Goal: Information Seeking & Learning: Learn about a topic

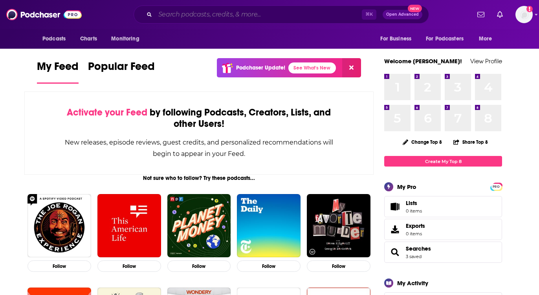
click at [281, 15] on input "Search podcasts, credits, & more..." at bounding box center [258, 14] width 207 height 13
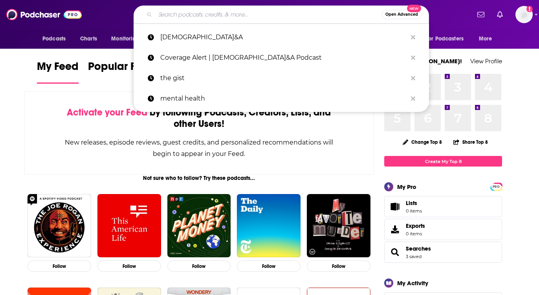
paste input "Fashion [MEDICAL_DATA]"
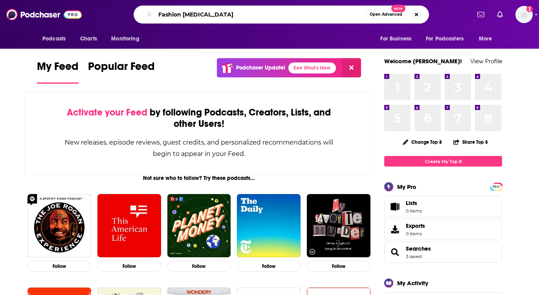
type input "Fashion [MEDICAL_DATA]"
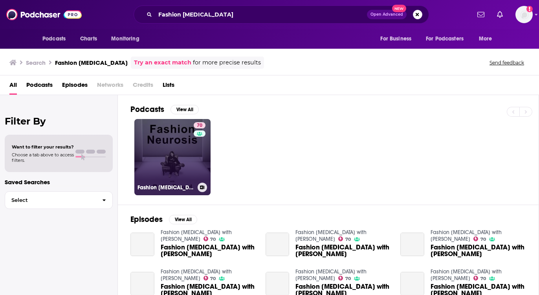
click at [189, 157] on link "70 Fashion [MEDICAL_DATA] with [PERSON_NAME]" at bounding box center [172, 157] width 76 height 76
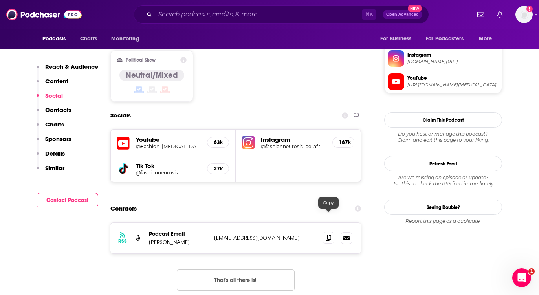
click at [327, 235] on icon at bounding box center [329, 238] width 6 height 6
click at [231, 15] on input "Search podcasts, credits, & more..." at bounding box center [258, 14] width 207 height 13
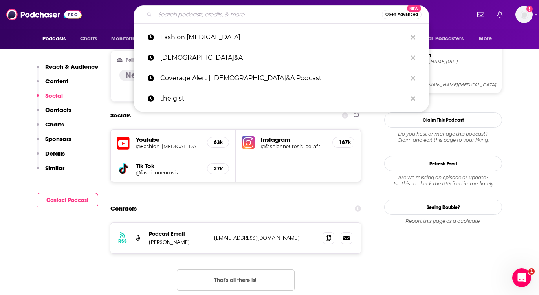
paste input "[PERSON_NAME] Podcast"
type input "[PERSON_NAME] Podcast"
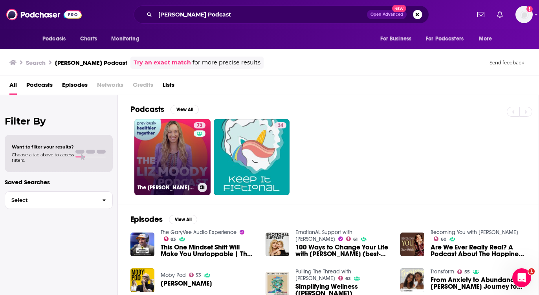
click at [186, 146] on link "73 The [PERSON_NAME] Podcast" at bounding box center [172, 157] width 76 height 76
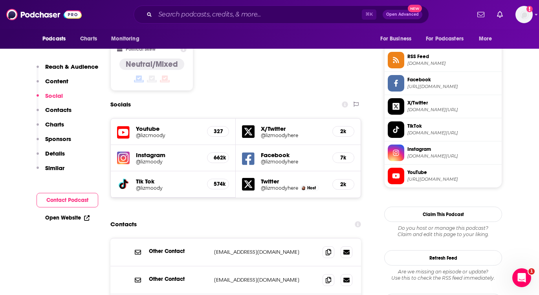
scroll to position [643, 0]
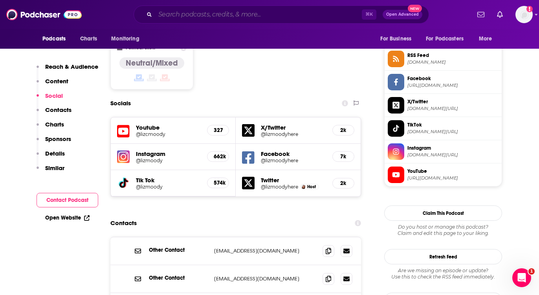
click at [244, 16] on input "Search podcasts, credits, & more..." at bounding box center [258, 14] width 207 height 13
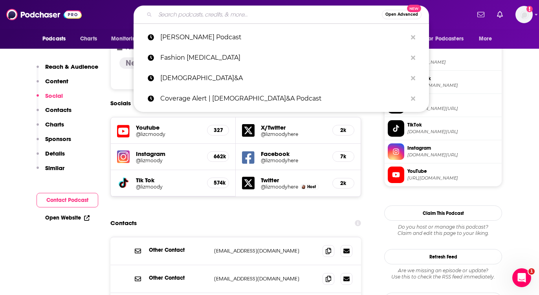
paste input "Everyday Wellness with [PERSON_NAME]"
type input "Everyday Wellness with [PERSON_NAME]"
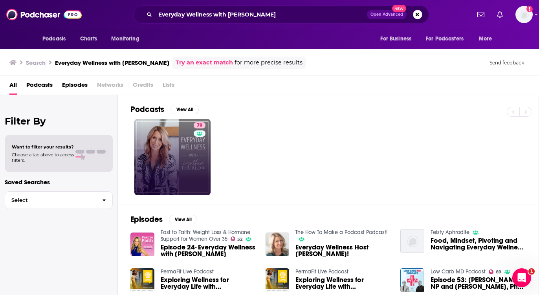
click at [179, 152] on link "79" at bounding box center [172, 157] width 76 height 76
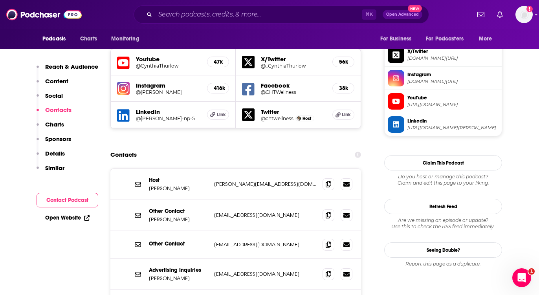
scroll to position [712, 0]
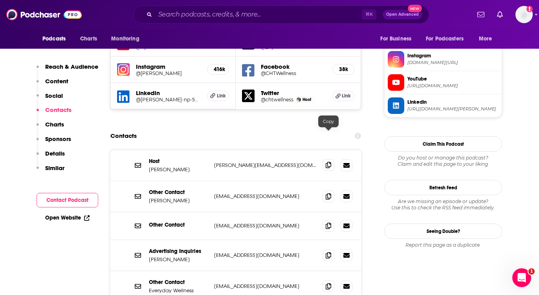
click at [328, 162] on icon at bounding box center [329, 165] width 6 height 6
click at [192, 13] on input "Search podcasts, credits, & more..." at bounding box center [258, 14] width 207 height 13
paste input "Heal Thy Self with Dr. G"
type input "Heal Thy Self with Dr. G"
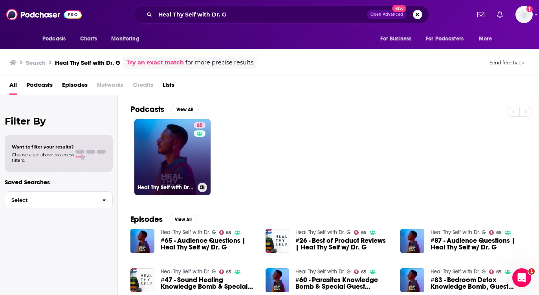
click at [187, 166] on link "65 Heal Thy Self with Dr. G" at bounding box center [172, 157] width 76 height 76
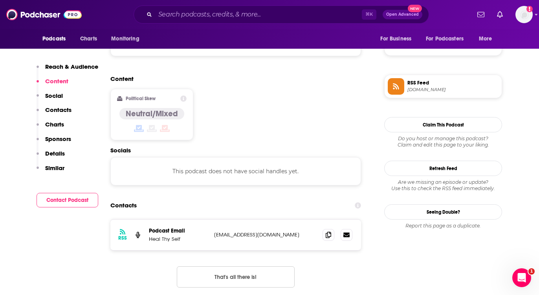
scroll to position [609, 0]
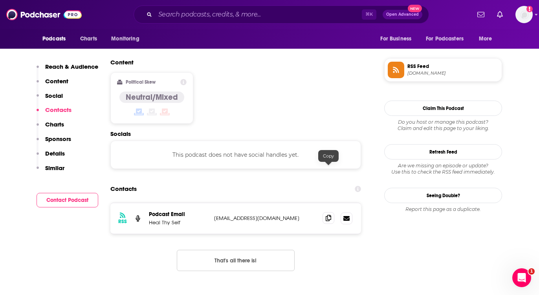
click at [329, 215] on icon at bounding box center [329, 218] width 6 height 6
click at [230, 13] on input "Search podcasts, credits, & more..." at bounding box center [258, 14] width 207 height 13
paste input "Getting Better with JVN"
type input "Getting Better with JVN"
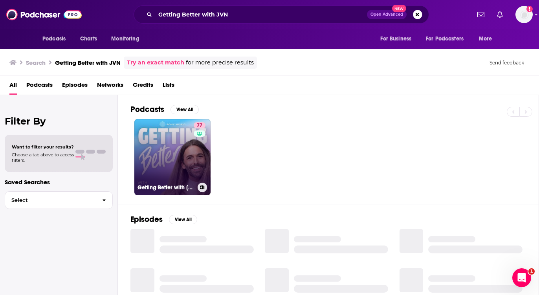
click at [176, 158] on link "77 Getting Better with [PERSON_NAME]" at bounding box center [172, 157] width 76 height 76
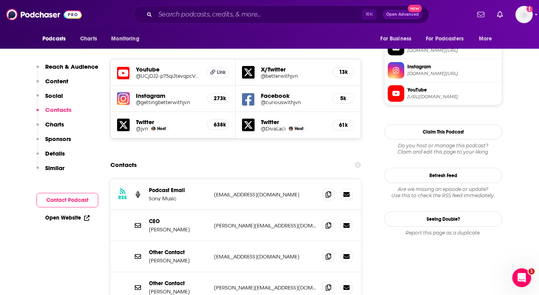
scroll to position [701, 0]
click at [326, 253] on icon at bounding box center [329, 256] width 6 height 6
click at [328, 222] on icon at bounding box center [329, 225] width 6 height 6
click at [228, 12] on input "Search podcasts, credits, & more..." at bounding box center [258, 14] width 207 height 13
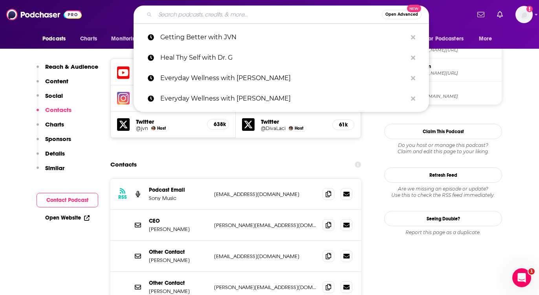
paste input "Deeply Well with [PERSON_NAME]"
type input "Deeply Well with [PERSON_NAME]"
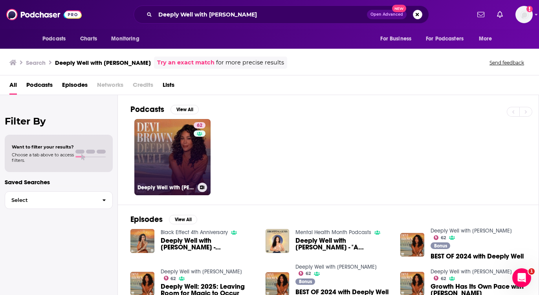
click at [171, 147] on link "62 Deeply Well with [PERSON_NAME]" at bounding box center [172, 157] width 76 height 76
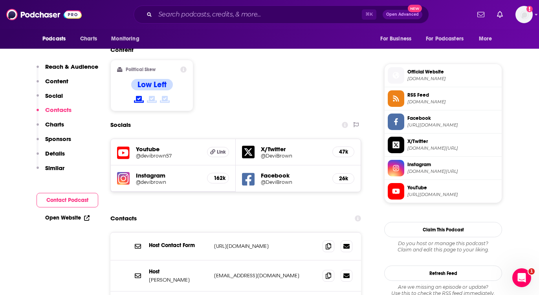
scroll to position [652, 0]
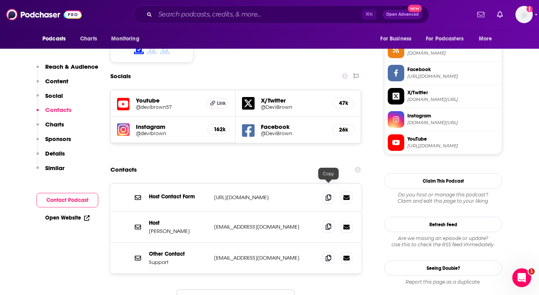
click at [328, 224] on icon at bounding box center [329, 227] width 6 height 6
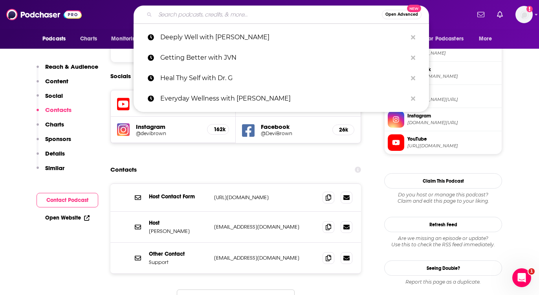
click at [229, 13] on input "Search podcasts, credits, & more..." at bounding box center [268, 14] width 227 height 13
paste input "[PERSON_NAME] Show"
type input "[PERSON_NAME] Show"
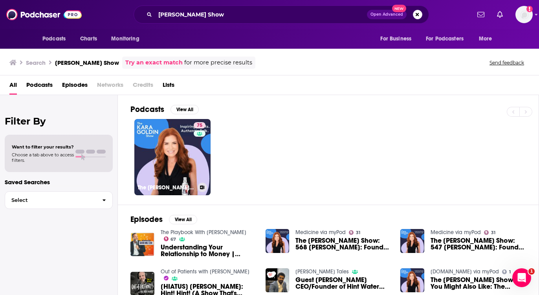
click at [175, 150] on link "75 The [PERSON_NAME] Show" at bounding box center [172, 157] width 76 height 76
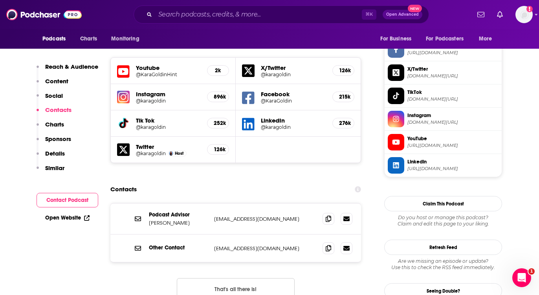
scroll to position [688, 0]
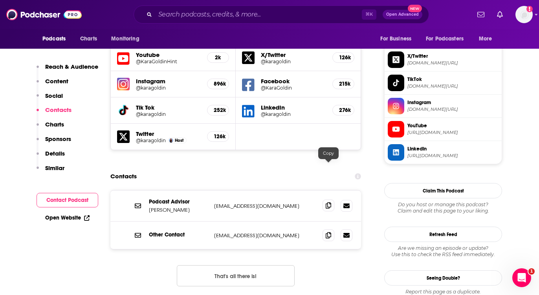
click at [329, 202] on icon at bounding box center [329, 205] width 6 height 6
drag, startPoint x: 189, startPoint y: 163, endPoint x: 154, endPoint y: 161, distance: 35.0
click at [154, 198] on p "Podcast Advisor" at bounding box center [178, 201] width 59 height 7
drag, startPoint x: 148, startPoint y: 162, endPoint x: 198, endPoint y: 162, distance: 50.3
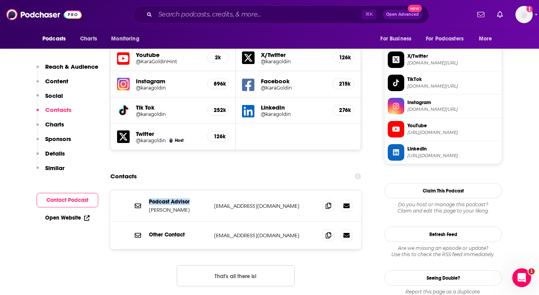
click at [199, 191] on div "Podcast Advisor [PERSON_NAME] [PERSON_NAME][EMAIL_ADDRESS][DOMAIN_NAME] [EMAIL_…" at bounding box center [235, 206] width 251 height 31
copy p "Podcast Advisor"
click at [228, 21] on div "⌘ K Open Advanced New" at bounding box center [281, 15] width 295 height 18
click at [230, 13] on input "Search podcasts, credits, & more..." at bounding box center [258, 14] width 207 height 13
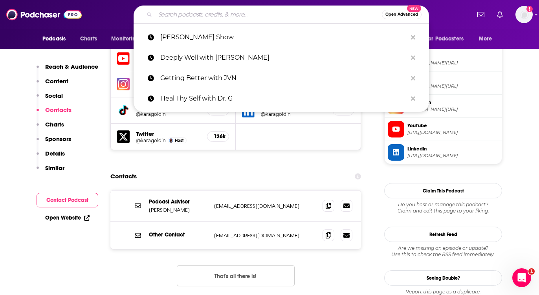
paste input "Everything is the Best"
type input "Everything is the Best"
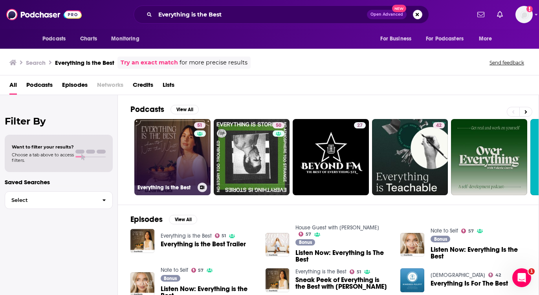
click at [174, 150] on link "51 Everything is the Best" at bounding box center [172, 157] width 76 height 76
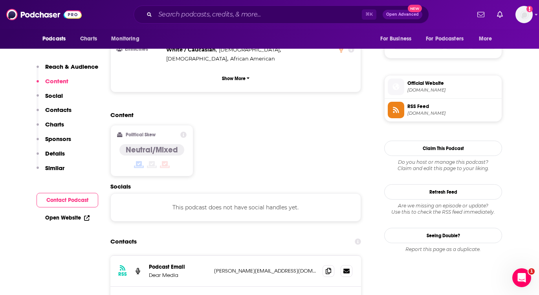
scroll to position [584, 0]
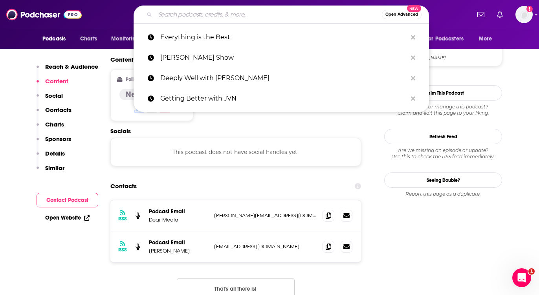
click at [228, 13] on input "Search podcasts, credits, & more..." at bounding box center [268, 14] width 227 height 13
paste input "The [PERSON_NAME] Drive"
type input "The [PERSON_NAME] Drive"
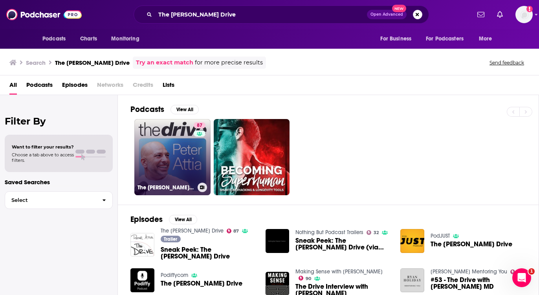
click at [184, 141] on link "[STREET_ADDRESS][PERSON_NAME]" at bounding box center [172, 157] width 76 height 76
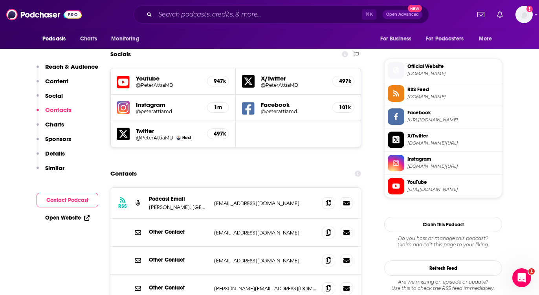
scroll to position [697, 0]
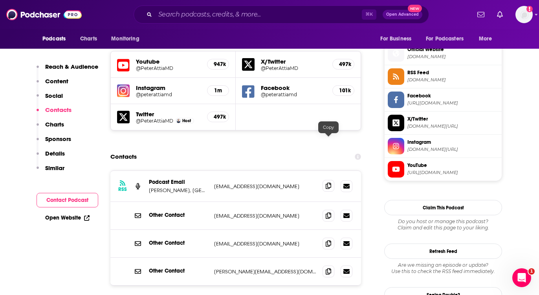
click at [329, 183] on icon at bounding box center [329, 186] width 6 height 6
click at [222, 18] on input "Search podcasts, credits, & more..." at bounding box center [258, 14] width 207 height 13
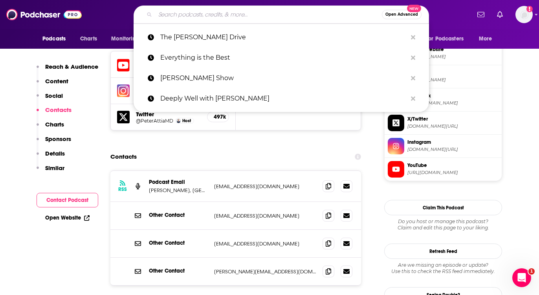
paste input "Maintenance Phase"
type input "Maintenance Phase"
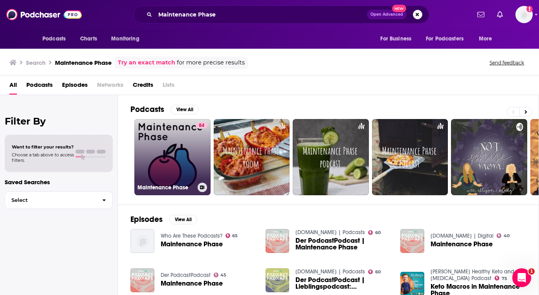
click at [185, 141] on link "84 Maintenance Phase" at bounding box center [172, 157] width 76 height 76
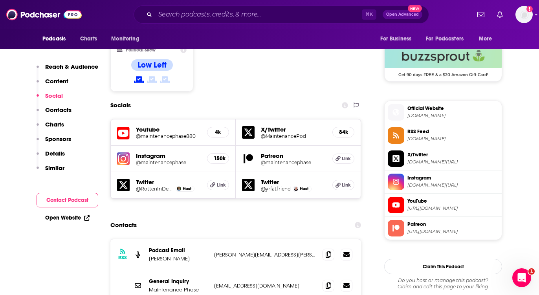
scroll to position [640, 0]
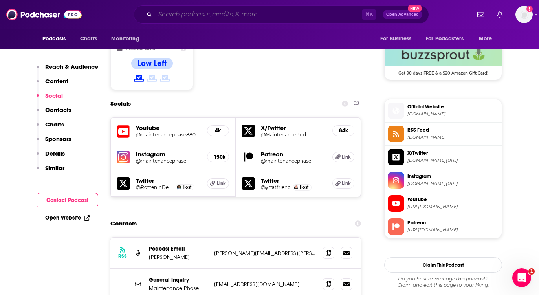
click at [234, 15] on input "Search podcasts, credits, & more..." at bounding box center [258, 14] width 207 height 13
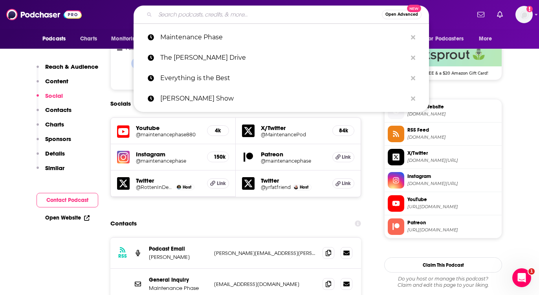
paste input "She Pivots"
type input "She Pivots"
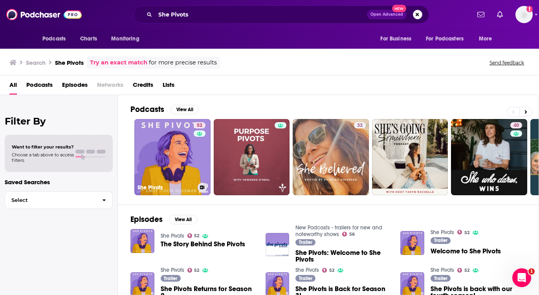
click at [173, 178] on link "52 She Pivots" at bounding box center [172, 157] width 76 height 76
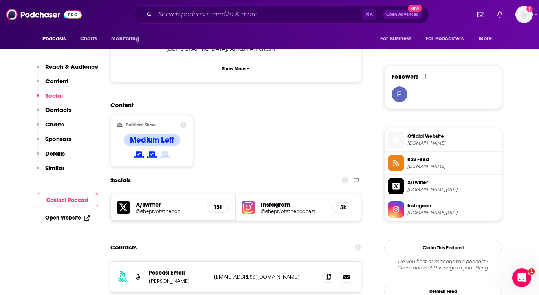
scroll to position [599, 0]
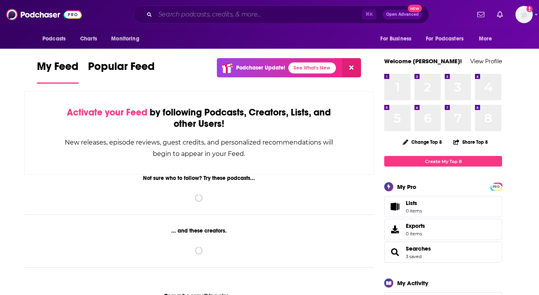
click at [226, 14] on input "Search podcasts, credits, & more..." at bounding box center [258, 14] width 207 height 13
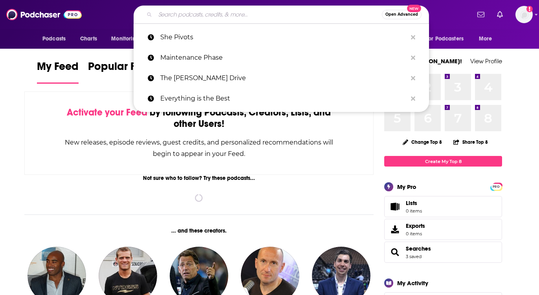
paste input "The Wellness Scoop"
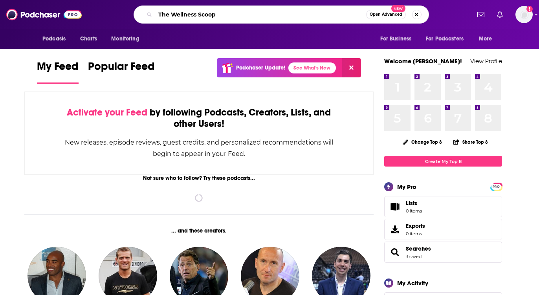
type input "The Wellness Scoop"
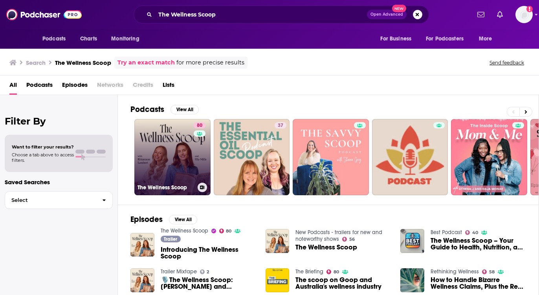
click at [174, 166] on link "80 The Wellness Scoop" at bounding box center [172, 157] width 76 height 76
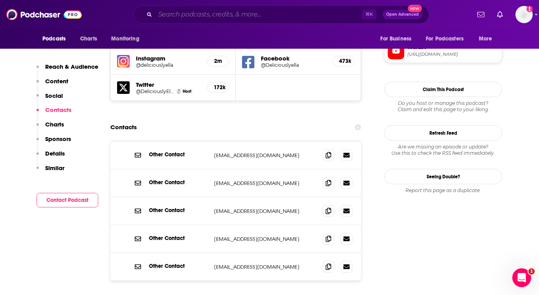
click at [260, 16] on input "Search podcasts, credits, & more..." at bounding box center [258, 14] width 207 height 13
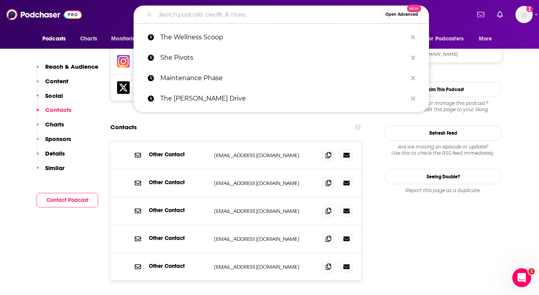
paste input "Marie Forleo Podcast"
type input "Marie Forleo Podcast"
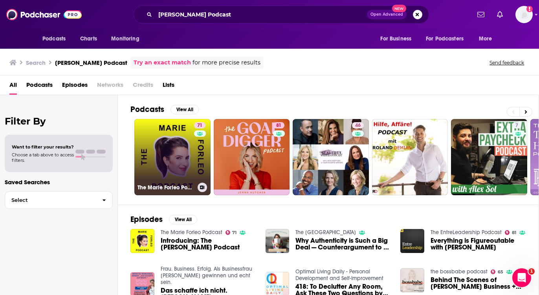
click at [172, 160] on link "71 The Marie Forleo Podcast" at bounding box center [172, 157] width 76 height 76
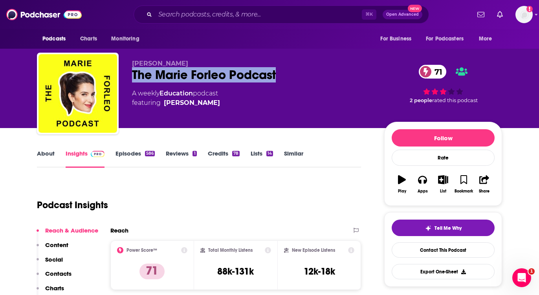
drag, startPoint x: 279, startPoint y: 74, endPoint x: 129, endPoint y: 80, distance: 149.4
click at [129, 80] on div "Marie Forleo The Marie Forleo Podcast 71 A weekly Education podcast featuring M…" at bounding box center [269, 95] width 465 height 85
copy h2 "The Marie Forleo Podcast"
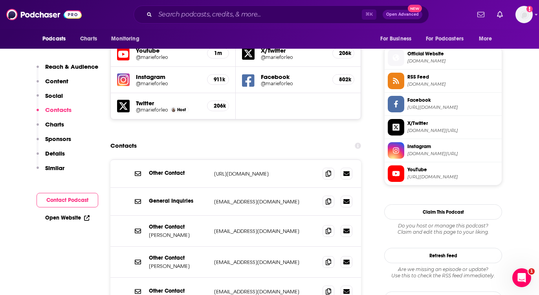
scroll to position [693, 0]
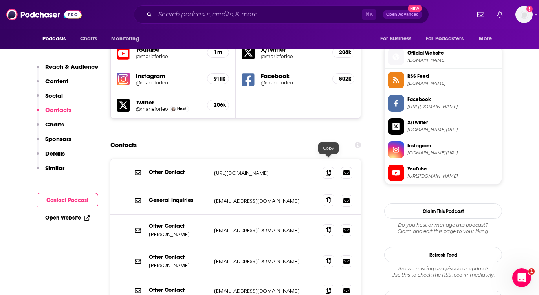
click at [328, 197] on icon at bounding box center [329, 200] width 6 height 6
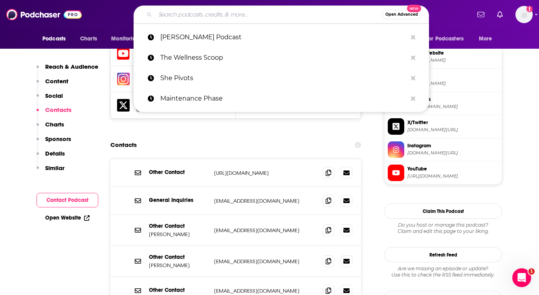
click at [236, 13] on input "Search podcasts, credits, & more..." at bounding box center [268, 14] width 227 height 13
paste input "The Colon Cancer Podcast"
type input "The Colon Cancer Podcast"
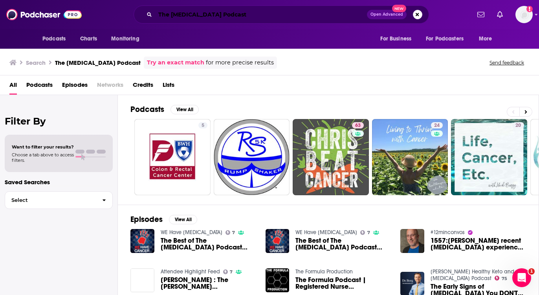
click at [259, 12] on input "The Colon Cancer Podcast" at bounding box center [261, 14] width 212 height 13
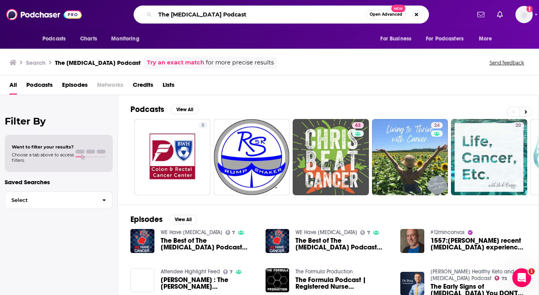
click at [259, 12] on input "The Colon Cancer Podcast" at bounding box center [260, 14] width 211 height 13
paste input "Conscious Chatter (sustainable fashion)"
type input "Conscious Chatter (sustainable fashion)"
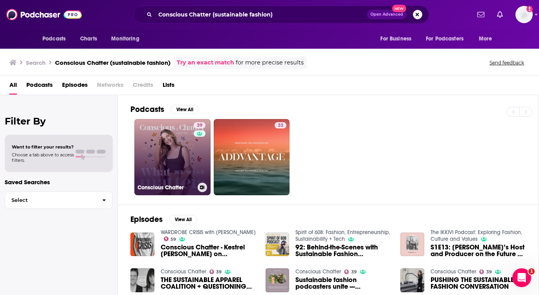
click at [168, 163] on link "39 Conscious Chatter" at bounding box center [172, 157] width 76 height 76
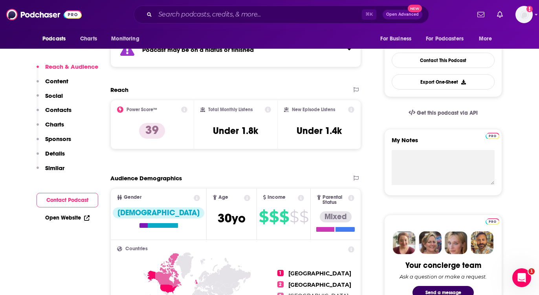
scroll to position [190, 0]
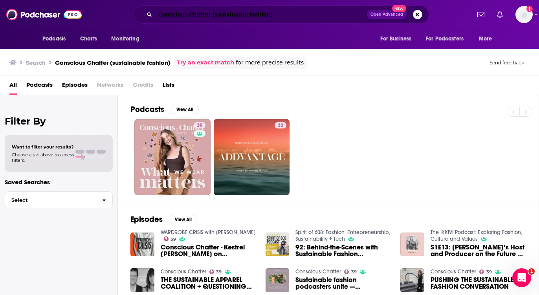
click at [243, 10] on input "Conscious Chatter (sustainable fashion)" at bounding box center [261, 14] width 212 height 13
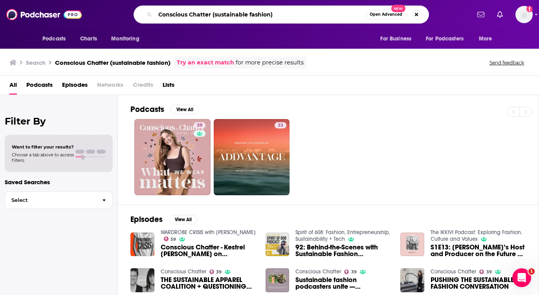
click at [243, 10] on input "Conscious Chatter (sustainable fashion)" at bounding box center [260, 14] width 211 height 13
paste input "Rumpshaker Semi Colon Podcast"
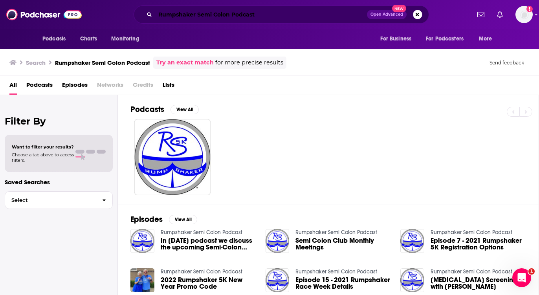
click at [263, 15] on input "Rumpshaker Semi Colon Podcast" at bounding box center [261, 14] width 212 height 13
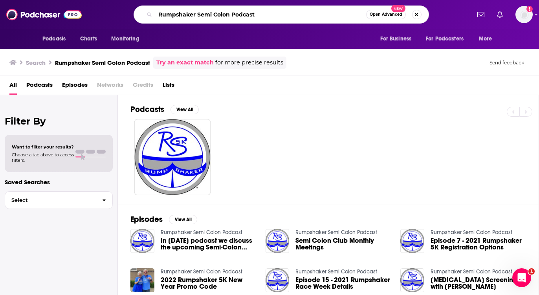
click at [263, 15] on input "Rumpshaker Semi Colon Podcast" at bounding box center [260, 14] width 211 height 13
paste input "Cancer for Breakf"
type input "Cancer for Breakfast"
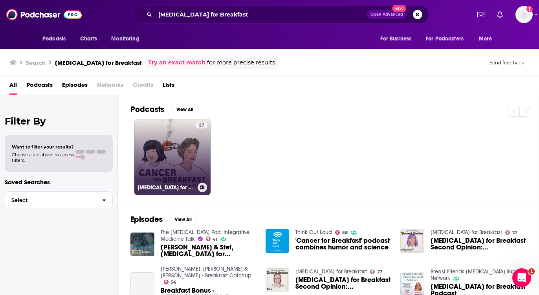
click at [190, 175] on link "27 Cancer for Breakfast" at bounding box center [172, 157] width 76 height 76
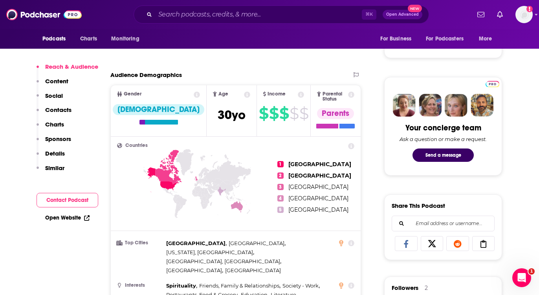
scroll to position [330, 0]
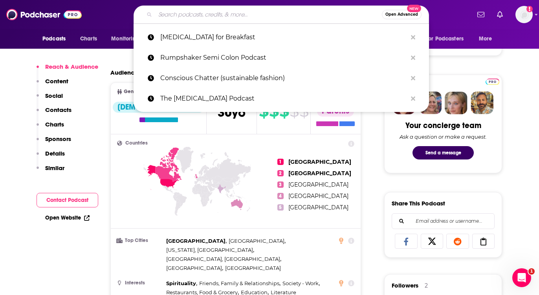
click at [220, 16] on input "Search podcasts, credits, & more..." at bounding box center [268, 14] width 227 height 13
paste input "You, Me and the Big C"
type input "You, Me and the Big C"
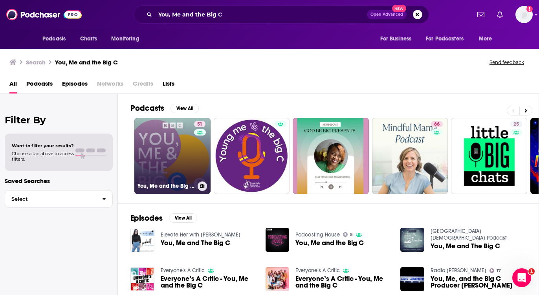
click at [181, 152] on link "51 You, Me and the Big C: Putting the can in cancer" at bounding box center [172, 156] width 76 height 76
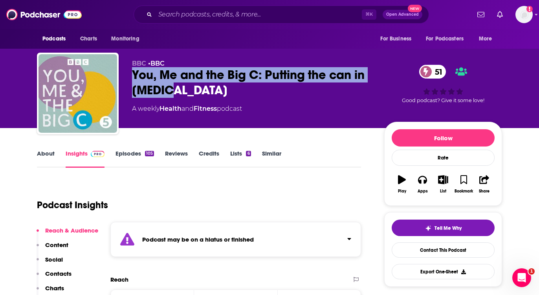
drag, startPoint x: 188, startPoint y: 91, endPoint x: 131, endPoint y: 73, distance: 59.9
click at [131, 73] on div "BBC • BBC You, Me and the Big C: Putting the can in cancer 51 A weekly Health a…" at bounding box center [269, 95] width 465 height 85
copy h2 "You, Me and the Big C: Putting the can in cancer"
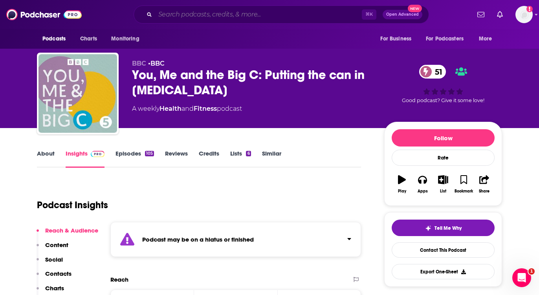
click at [227, 15] on input "Search podcasts, credits, & more..." at bounding box center [258, 14] width 207 height 13
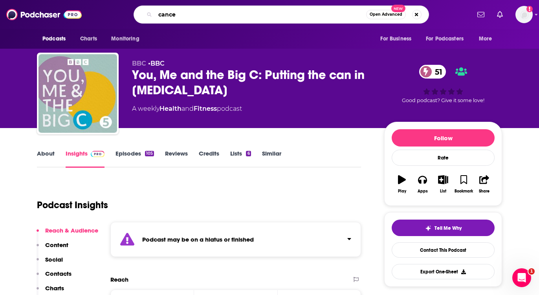
type input "cancer"
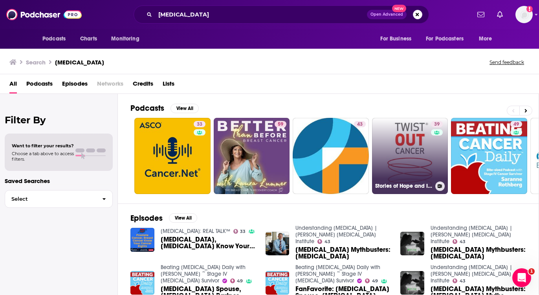
click at [415, 169] on link "39 Stories of Hope and Inspiration from Twist Out Cancer's Brushes With Cancer …" at bounding box center [410, 156] width 76 height 76
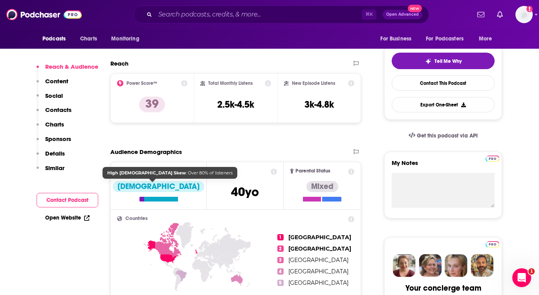
click at [76, 201] on button "Contact Podcast" at bounding box center [68, 200] width 62 height 15
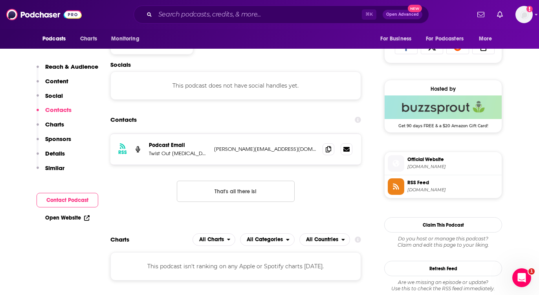
scroll to position [528, 0]
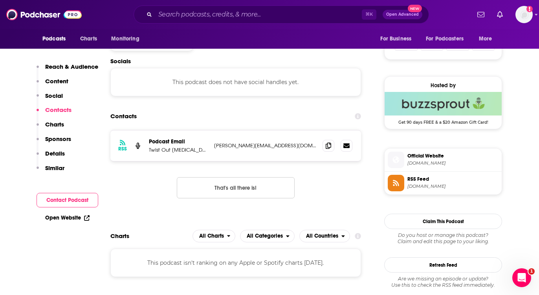
click at [73, 216] on link "Open Website" at bounding box center [67, 218] width 44 height 7
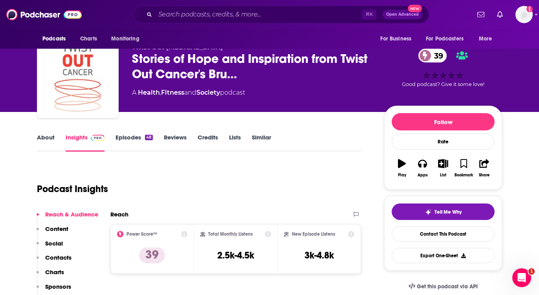
scroll to position [0, 0]
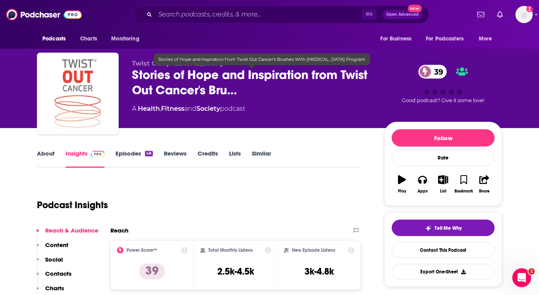
click at [191, 88] on span "Stories of Hope and Inspiration from Twist Out Cancer's Bru…" at bounding box center [252, 82] width 240 height 31
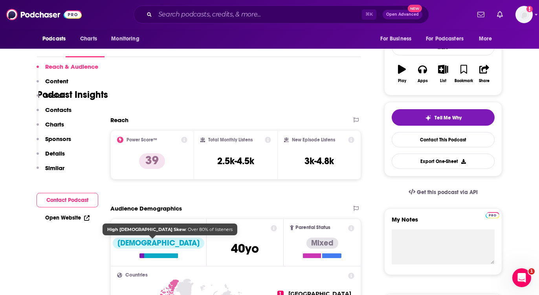
scroll to position [266, 0]
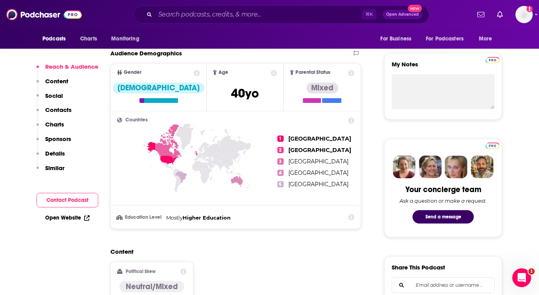
click at [54, 218] on link "Open Website" at bounding box center [67, 218] width 44 height 7
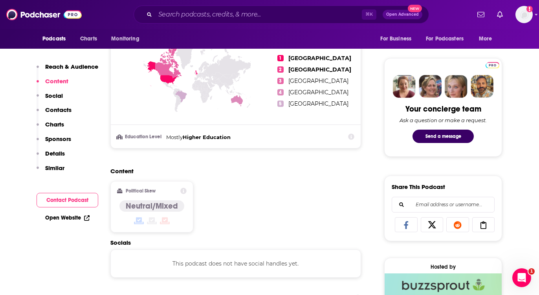
scroll to position [512, 0]
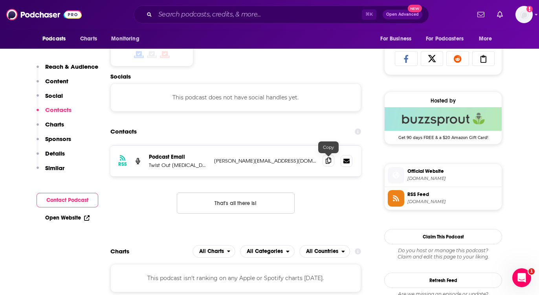
click at [331, 159] on icon at bounding box center [329, 161] width 6 height 6
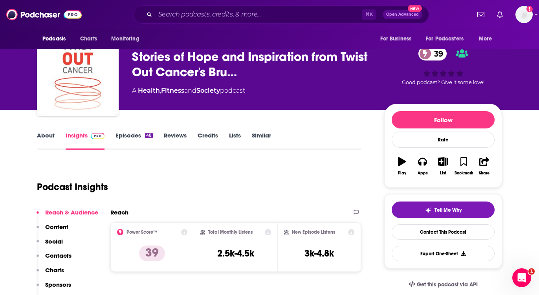
scroll to position [0, 0]
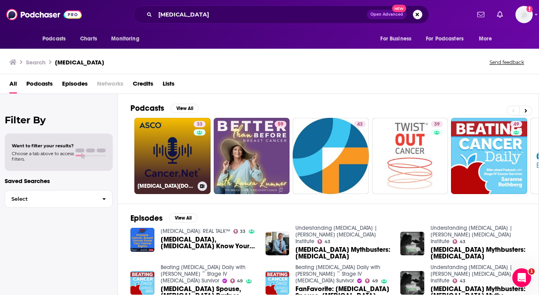
click at [171, 167] on link "33 Cancer.Net Podcast" at bounding box center [172, 156] width 76 height 76
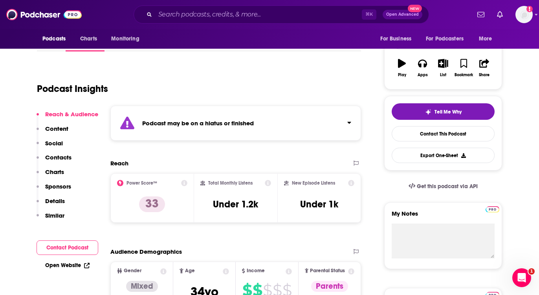
scroll to position [161, 0]
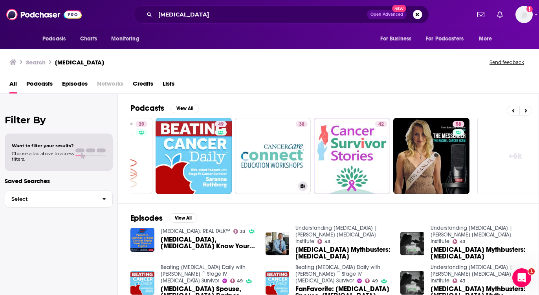
scroll to position [0, 296]
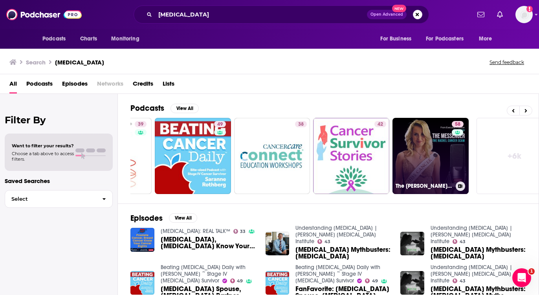
click at [430, 148] on link "58 The Rachel Cancer Scam" at bounding box center [431, 156] width 76 height 76
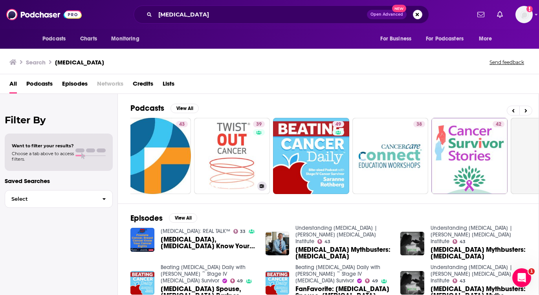
scroll to position [0, 313]
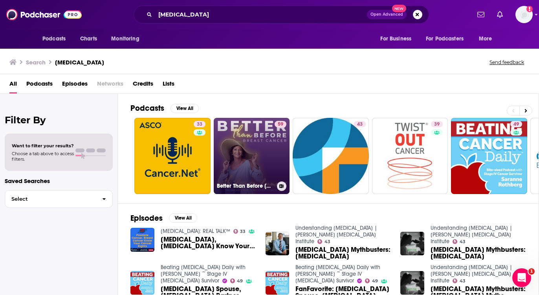
scroll to position [161, 0]
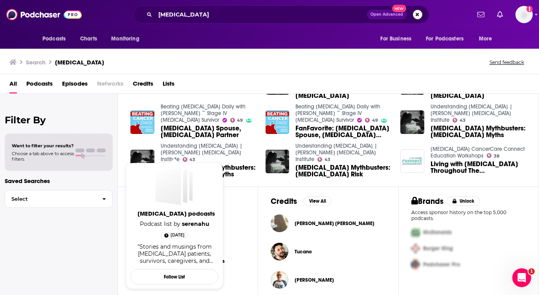
click at [181, 219] on link "Cancer podcasts" at bounding box center [176, 215] width 88 height 11
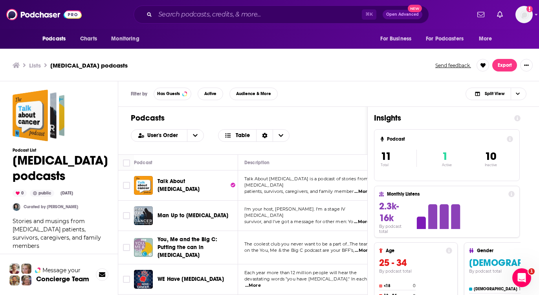
scroll to position [1, 0]
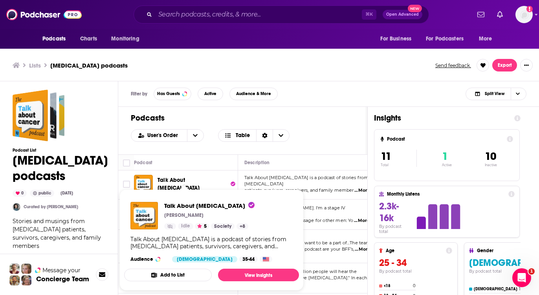
click at [179, 181] on span "Talk About Cancer" at bounding box center [179, 184] width 42 height 15
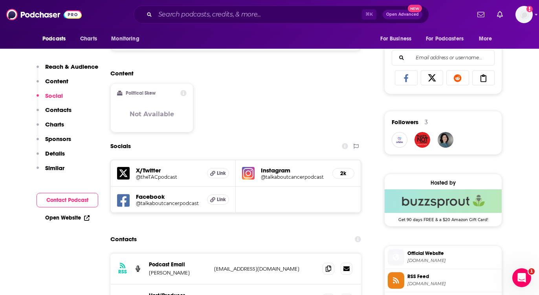
scroll to position [490, 0]
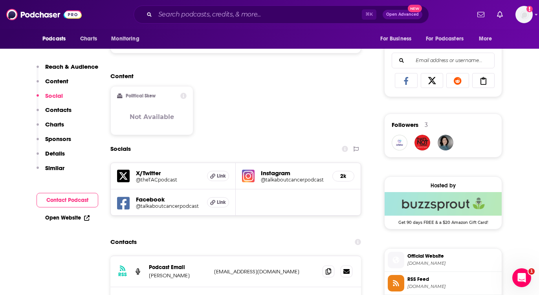
click at [78, 218] on link "Open Website" at bounding box center [67, 218] width 44 height 7
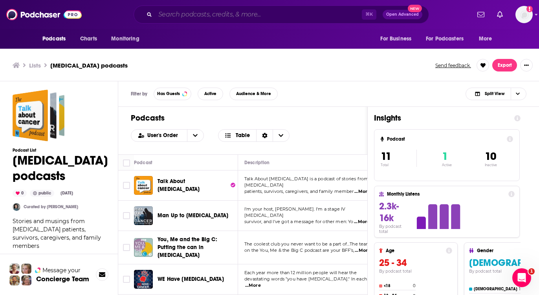
click at [227, 17] on input "Search podcasts, credits, & more..." at bounding box center [258, 14] width 207 height 13
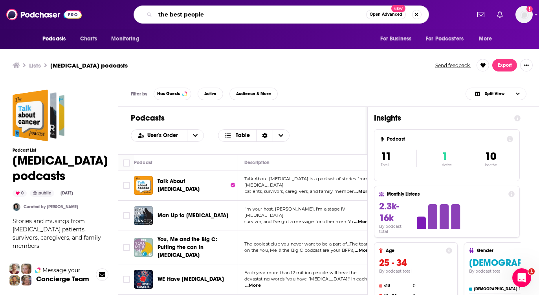
type input "the best people"
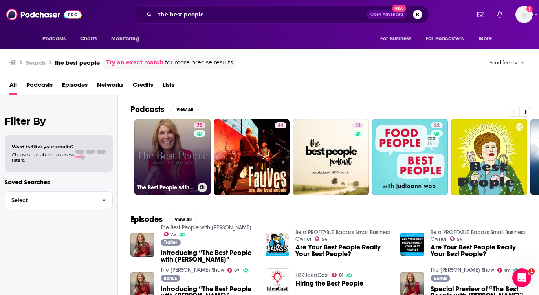
click at [190, 153] on link "75 The Best People with Nicolle Wallace" at bounding box center [172, 157] width 76 height 76
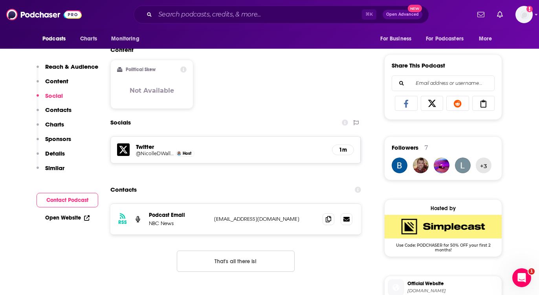
scroll to position [476, 0]
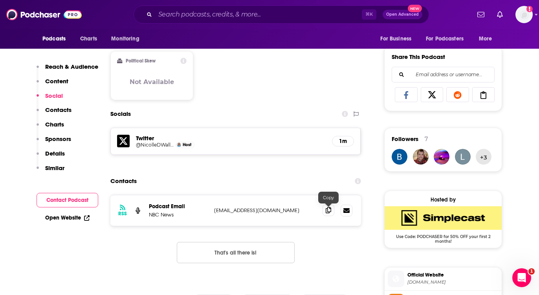
click at [330, 211] on icon at bounding box center [329, 210] width 6 height 6
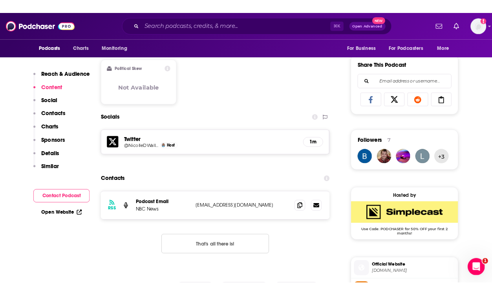
scroll to position [0, 0]
